Goal: Information Seeking & Learning: Learn about a topic

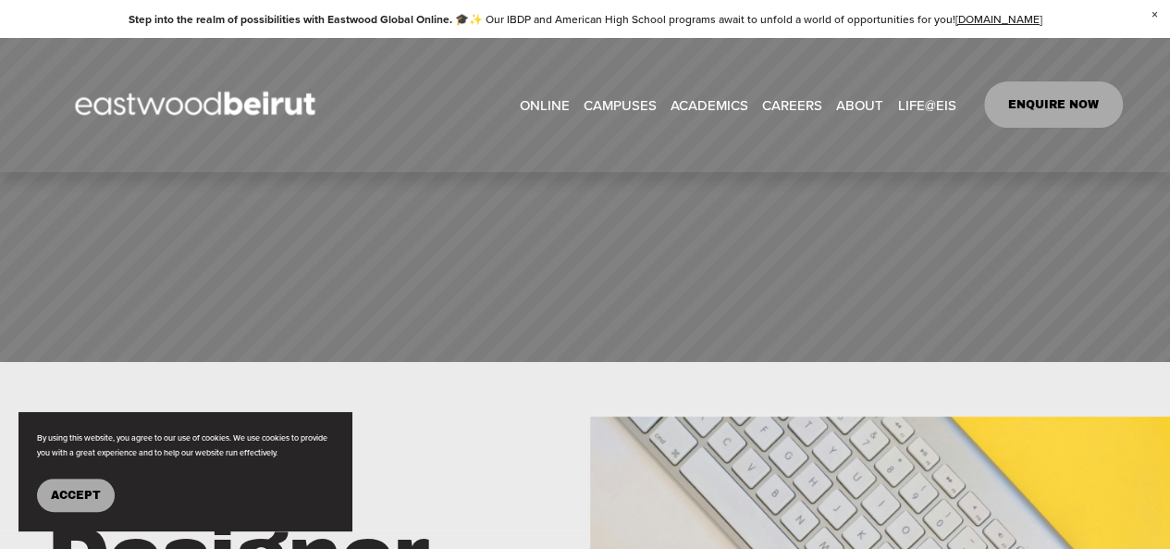
click at [792, 105] on link "CAREERS" at bounding box center [792, 105] width 60 height 28
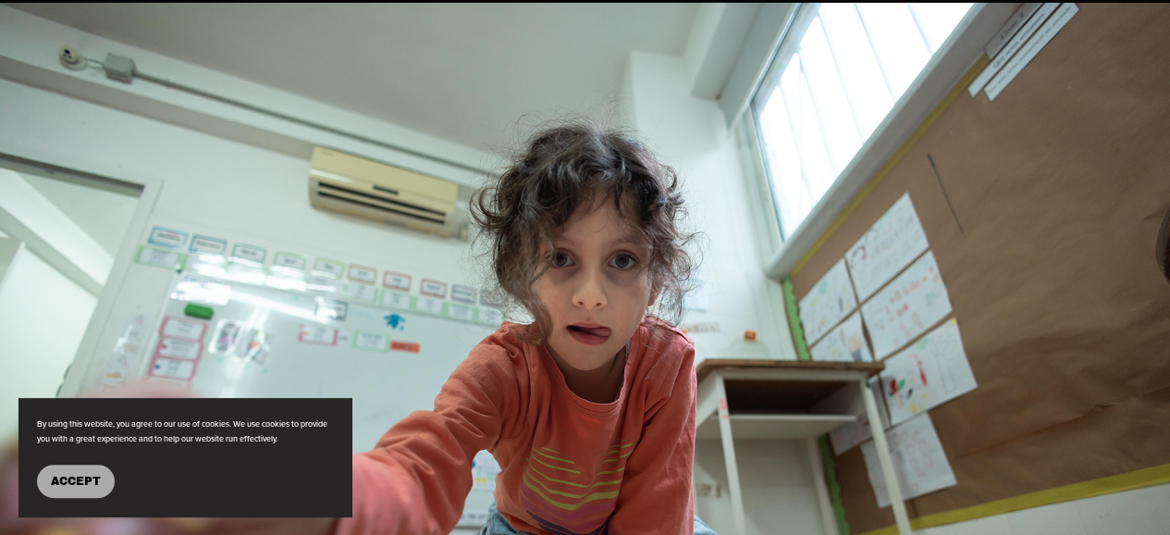
scroll to position [2442, 0]
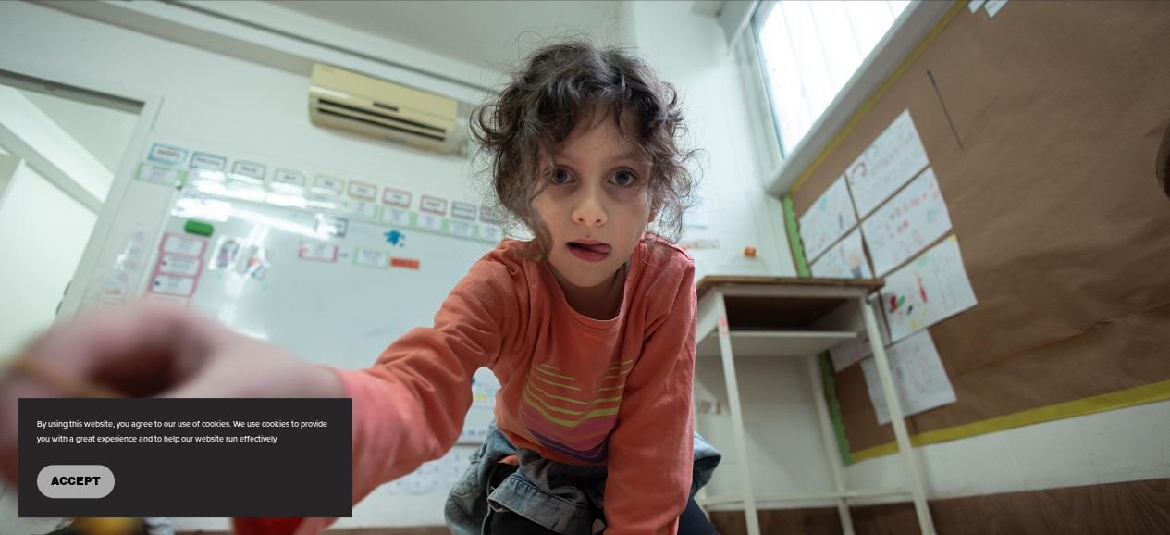
click at [85, 475] on span "Accept" at bounding box center [76, 481] width 50 height 13
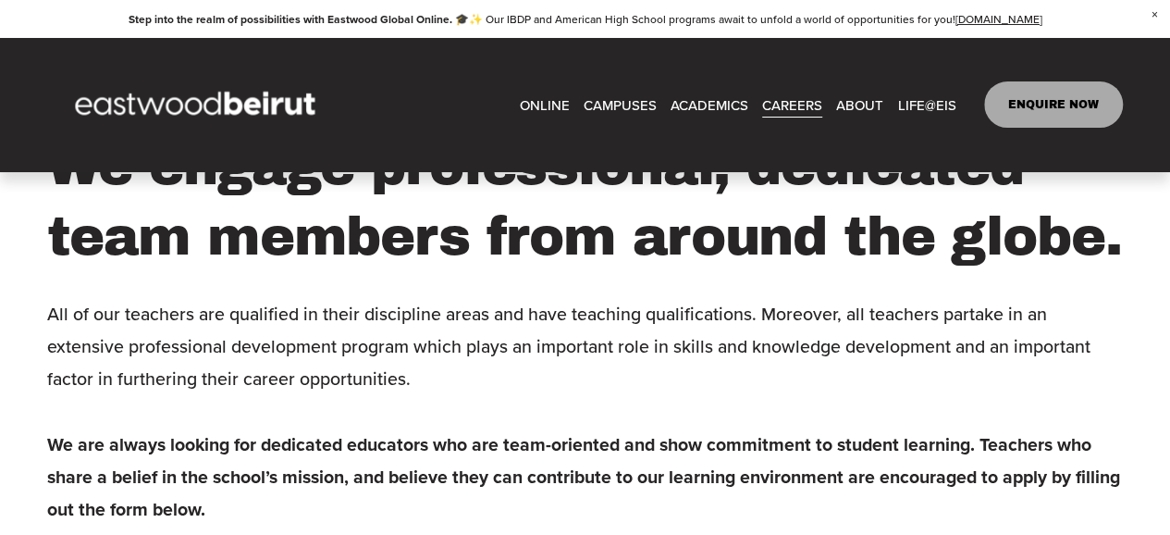
scroll to position [3074, 0]
